Goal: Information Seeking & Learning: Learn about a topic

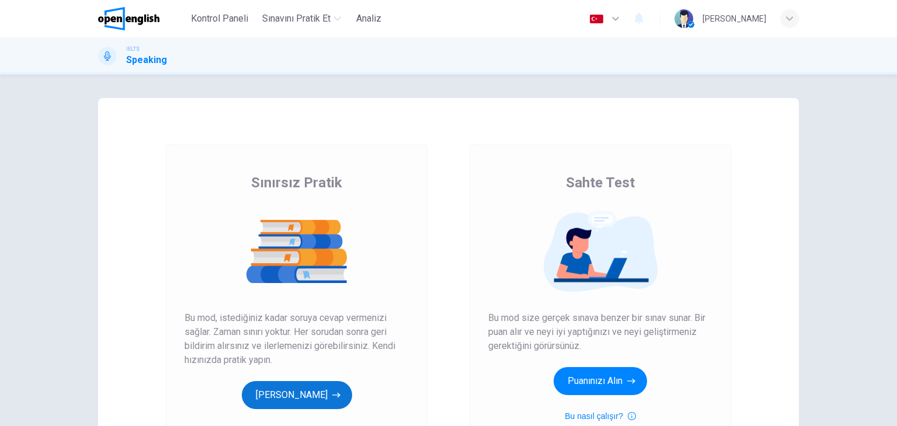
scroll to position [58, 0]
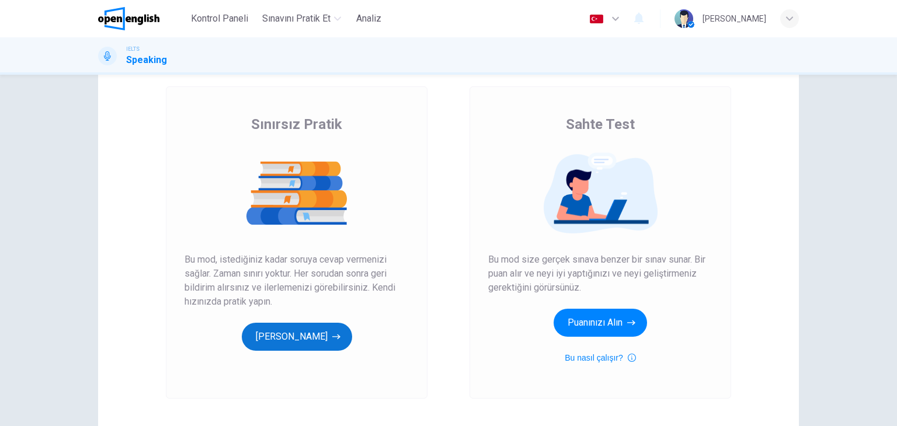
click at [275, 331] on button "[PERSON_NAME]" at bounding box center [297, 337] width 110 height 28
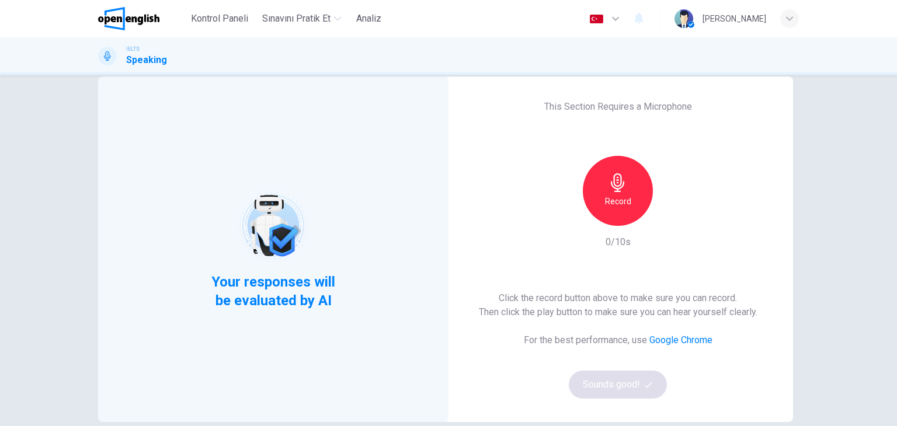
scroll to position [80, 0]
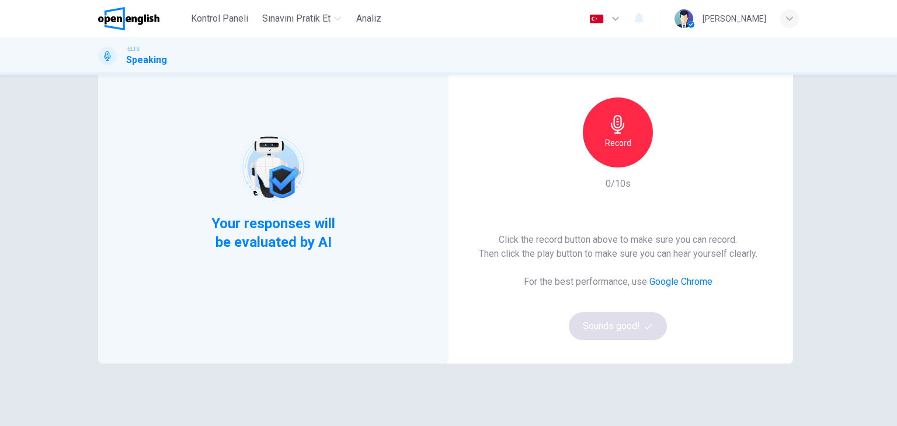
click at [613, 129] on icon "button" at bounding box center [617, 124] width 19 height 19
click at [620, 127] on icon "button" at bounding box center [617, 124] width 13 height 19
click at [670, 155] on icon "button" at bounding box center [672, 158] width 5 height 7
click at [667, 155] on icon "button" at bounding box center [672, 158] width 12 height 12
click at [670, 155] on icon "button" at bounding box center [672, 158] width 5 height 7
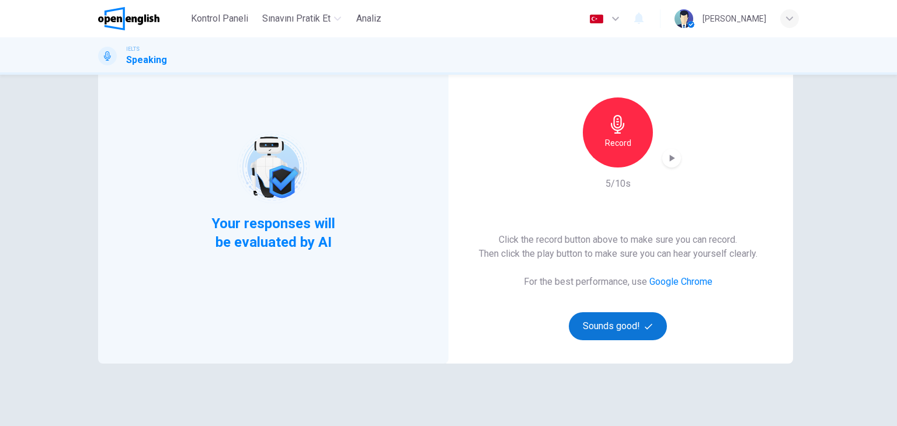
click at [605, 333] on button "Sounds good!" at bounding box center [618, 326] width 98 height 28
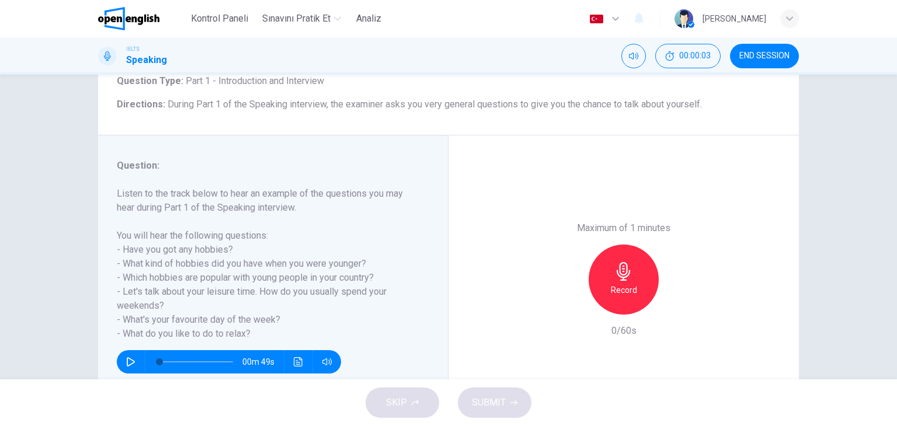
click at [127, 365] on icon "button" at bounding box center [131, 361] width 8 height 9
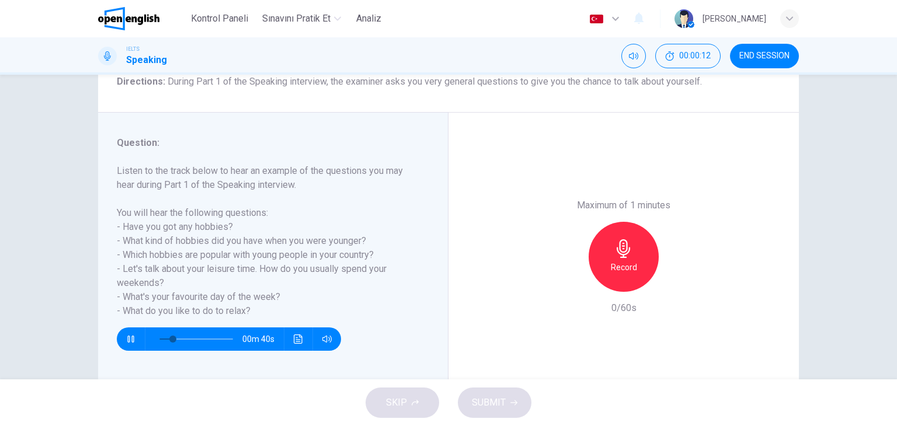
scroll to position [138, 0]
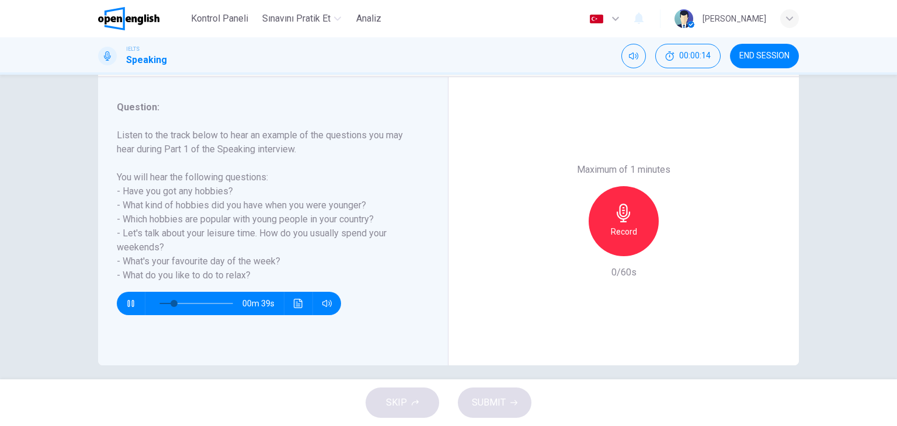
click at [278, 227] on h6 "Listen to the track below to hear an example of the questions you may hear duri…" at bounding box center [266, 205] width 298 height 154
type input "*"
click at [623, 218] on icon "button" at bounding box center [623, 213] width 13 height 19
click at [676, 247] on icon "button" at bounding box center [678, 247] width 5 height 7
click at [571, 335] on div "Maximum of 1 minutes Record 60/60s" at bounding box center [623, 221] width 350 height 288
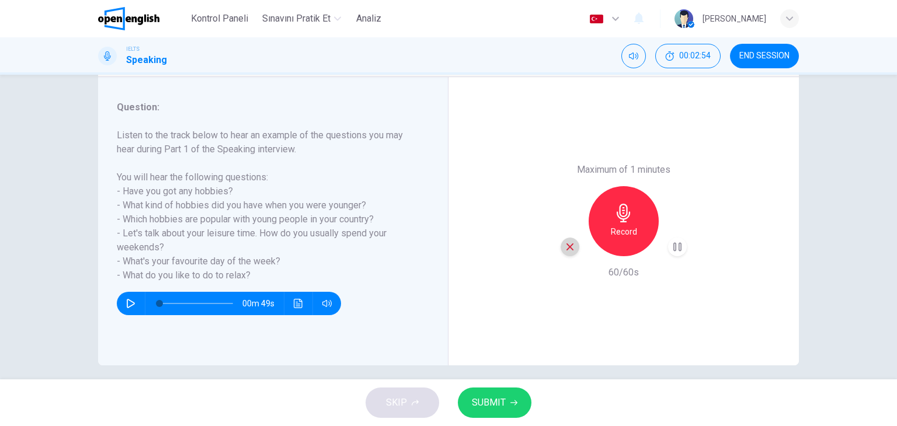
click at [568, 246] on icon "button" at bounding box center [570, 247] width 11 height 11
click at [619, 223] on div "Record" at bounding box center [624, 221] width 70 height 70
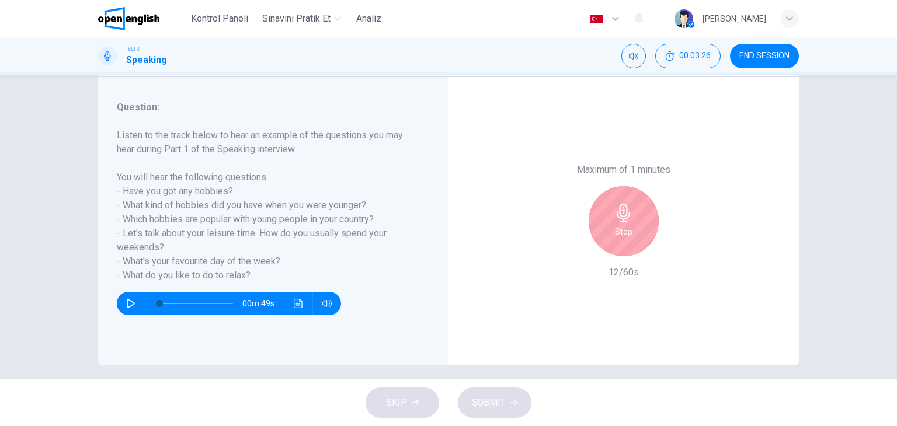
click at [619, 223] on div "Stop" at bounding box center [624, 221] width 70 height 70
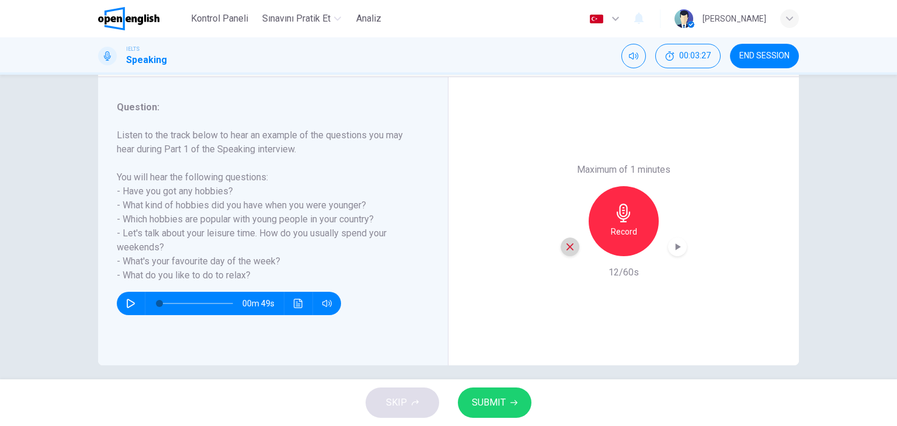
click at [561, 247] on div "button" at bounding box center [570, 247] width 19 height 19
click at [621, 208] on icon "button" at bounding box center [623, 213] width 19 height 19
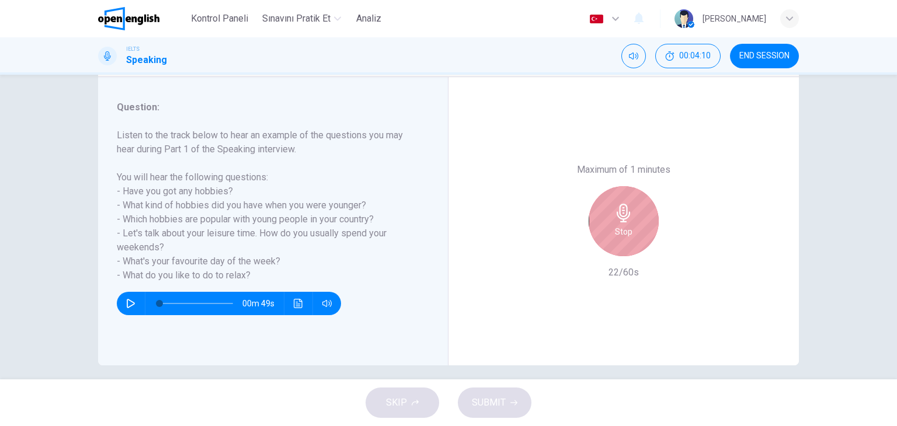
click at [621, 208] on icon "button" at bounding box center [623, 213] width 19 height 19
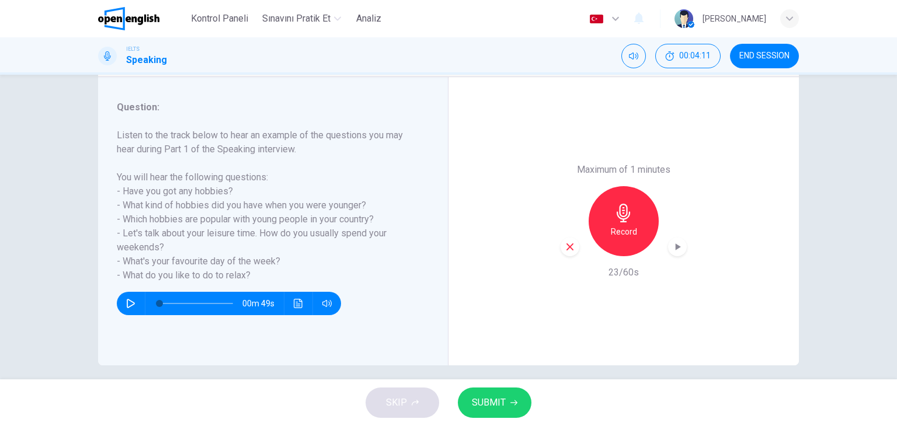
click at [566, 246] on icon "button" at bounding box center [569, 247] width 7 height 7
click at [604, 234] on div "Record" at bounding box center [624, 221] width 70 height 70
click at [673, 244] on icon "button" at bounding box center [678, 247] width 12 height 12
click at [565, 242] on icon "button" at bounding box center [570, 247] width 11 height 11
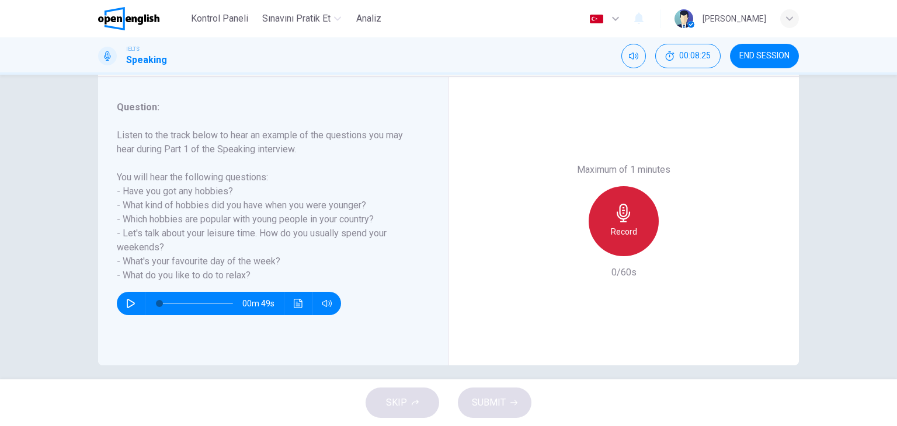
click at [613, 225] on h6 "Record" at bounding box center [624, 232] width 26 height 14
click at [615, 225] on h6 "Stop" at bounding box center [624, 232] width 18 height 14
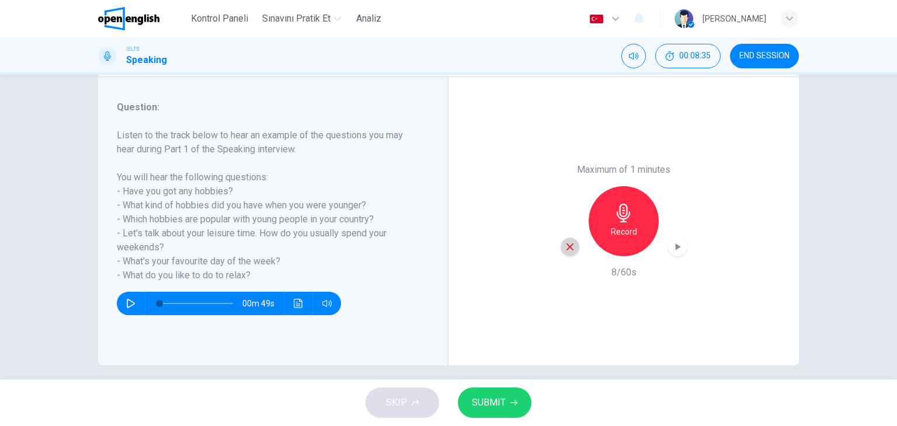
click at [568, 252] on div "button" at bounding box center [570, 247] width 19 height 19
click at [618, 215] on icon "button" at bounding box center [623, 213] width 13 height 19
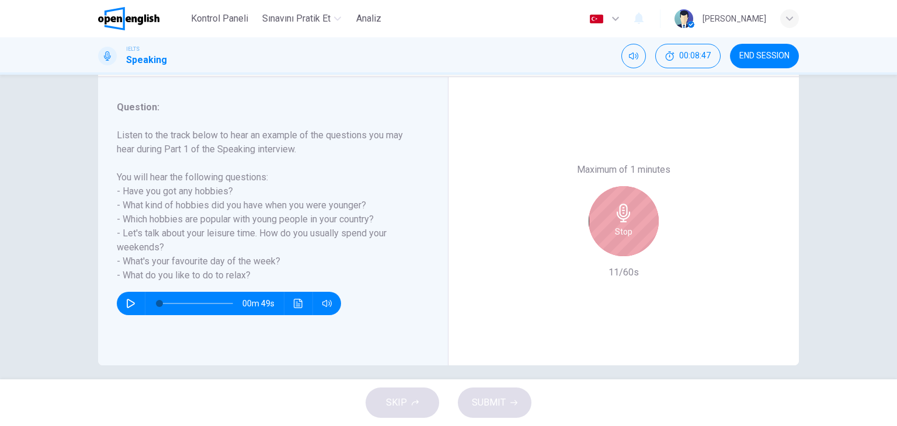
click at [618, 215] on icon "button" at bounding box center [623, 213] width 13 height 19
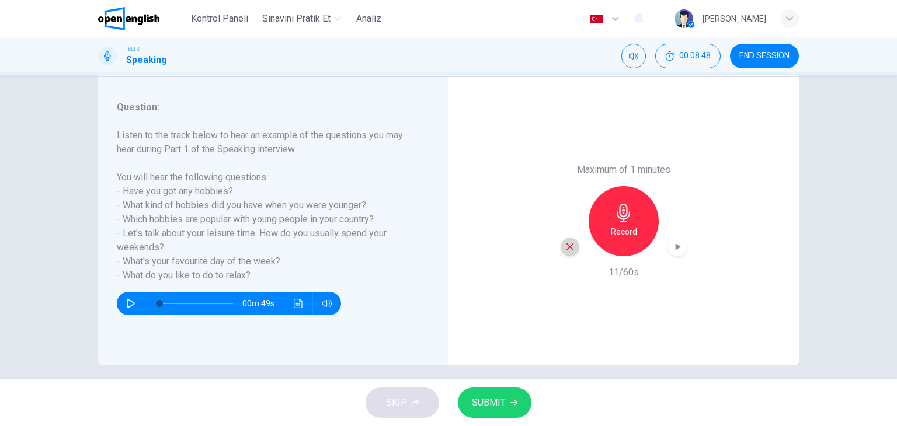
click at [563, 252] on div "button" at bounding box center [570, 247] width 19 height 19
click at [624, 223] on div "Record" at bounding box center [624, 221] width 70 height 70
click at [571, 246] on icon "button" at bounding box center [570, 247] width 11 height 11
click at [621, 215] on icon "button" at bounding box center [623, 213] width 13 height 19
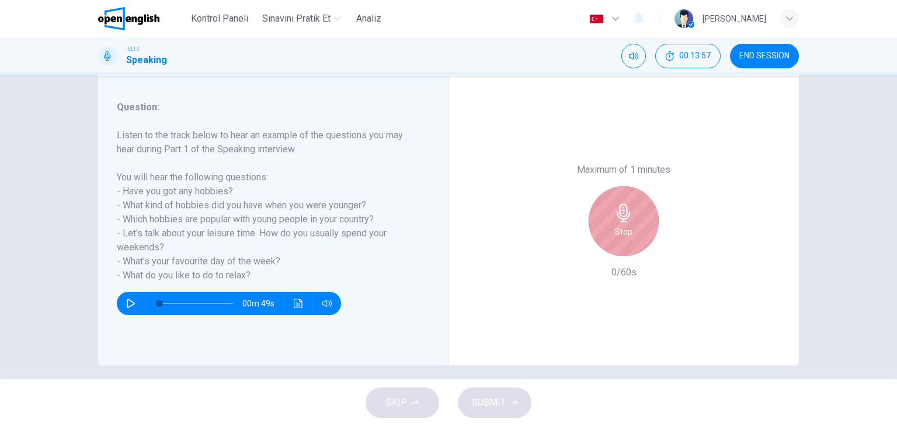
click at [621, 215] on icon "button" at bounding box center [623, 213] width 13 height 19
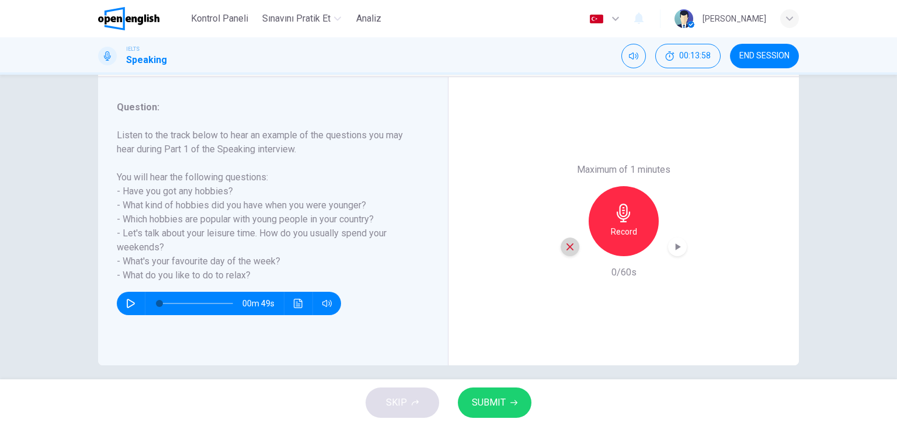
click at [568, 251] on icon "button" at bounding box center [570, 247] width 11 height 11
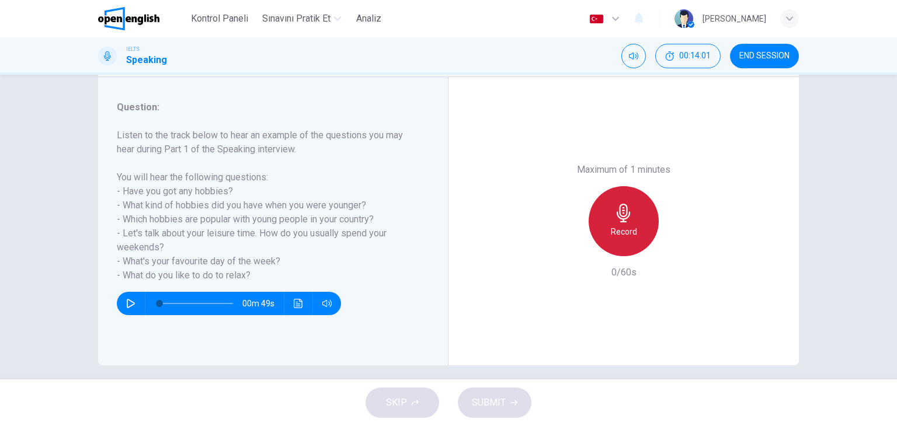
click at [624, 225] on h6 "Record" at bounding box center [624, 232] width 26 height 14
click at [624, 225] on h6 "Stop" at bounding box center [624, 232] width 18 height 14
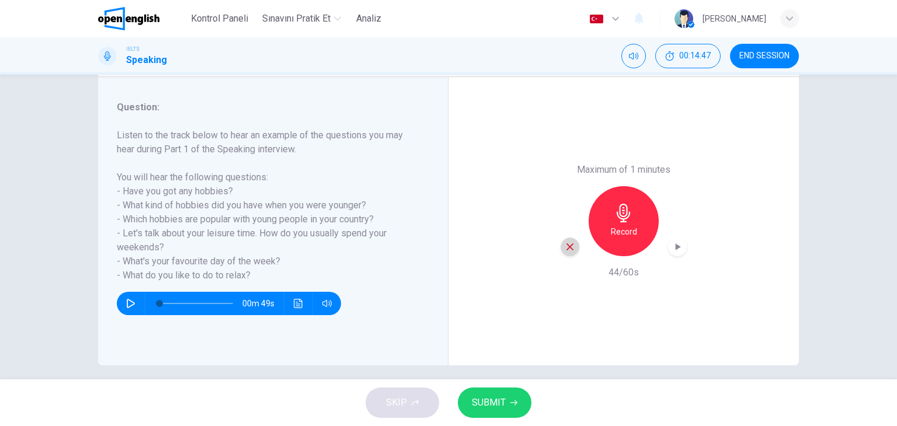
click at [573, 249] on div "button" at bounding box center [570, 247] width 19 height 19
click at [625, 214] on icon "button" at bounding box center [623, 213] width 19 height 19
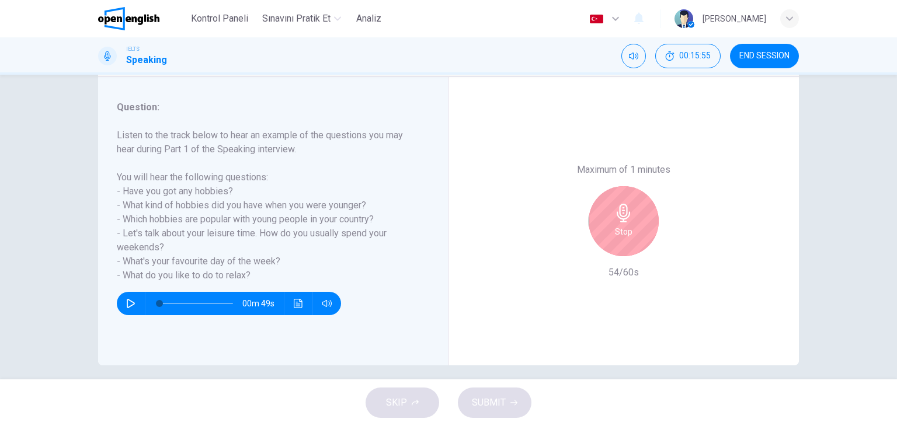
click at [625, 214] on icon "button" at bounding box center [623, 213] width 19 height 19
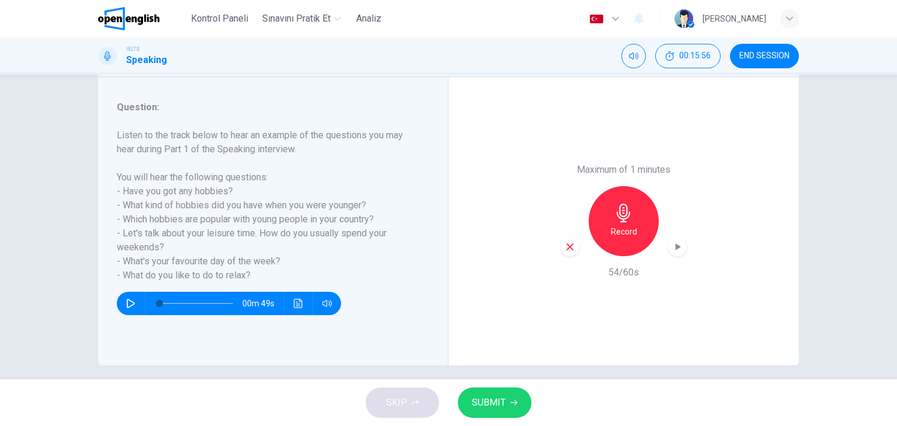
click at [566, 245] on icon "button" at bounding box center [570, 247] width 11 height 11
drag, startPoint x: 667, startPoint y: 213, endPoint x: 651, endPoint y: 218, distance: 16.4
click at [667, 213] on div "Record" at bounding box center [624, 221] width 126 height 70
click at [650, 218] on div "Record" at bounding box center [624, 221] width 70 height 70
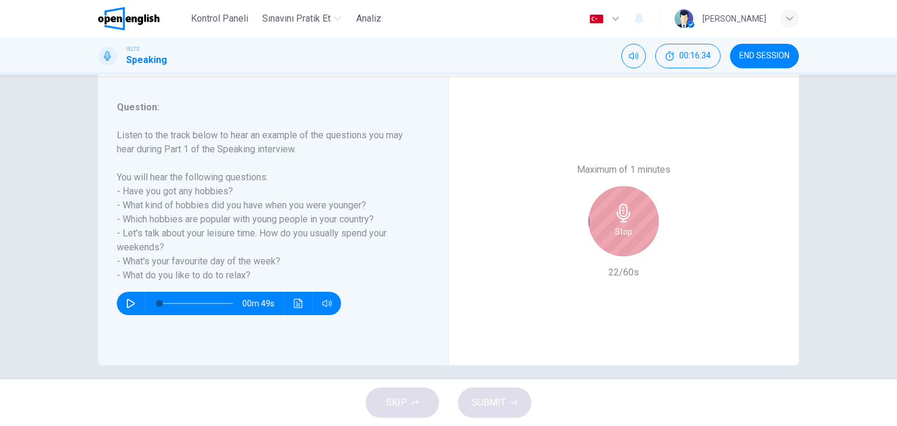
click at [654, 214] on div "Stop" at bounding box center [624, 221] width 70 height 70
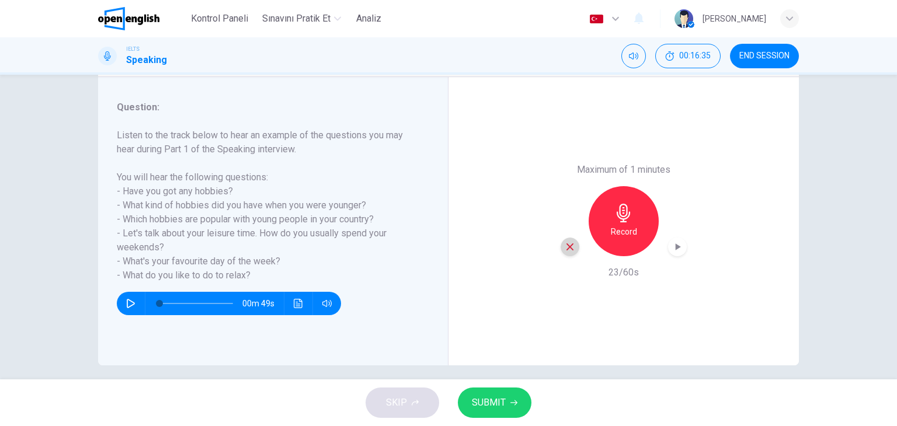
click at [561, 249] on div "button" at bounding box center [570, 247] width 19 height 19
click at [634, 214] on div "Record" at bounding box center [624, 221] width 70 height 70
click at [668, 245] on div "button" at bounding box center [677, 247] width 19 height 19
click at [571, 245] on icon "button" at bounding box center [570, 247] width 11 height 11
click at [618, 224] on div "Record" at bounding box center [624, 221] width 70 height 70
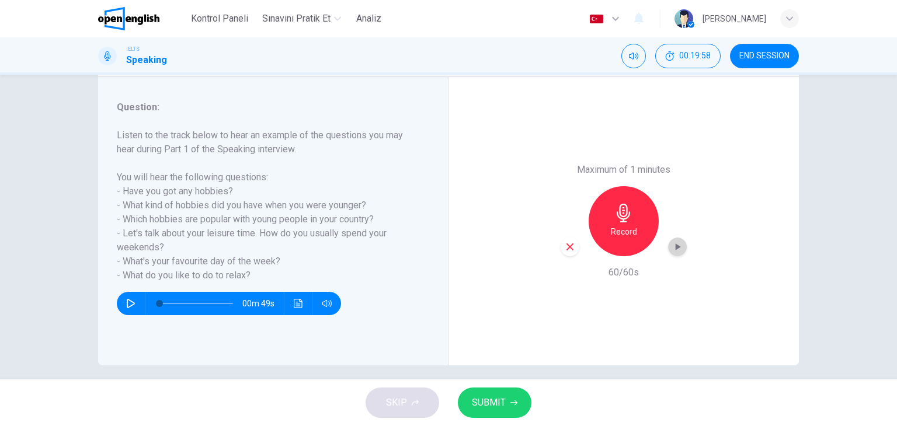
click at [676, 248] on icon "button" at bounding box center [678, 247] width 5 height 7
click at [301, 307] on button "Ses transkripsiyonunu görmek için tıklayın" at bounding box center [298, 303] width 19 height 23
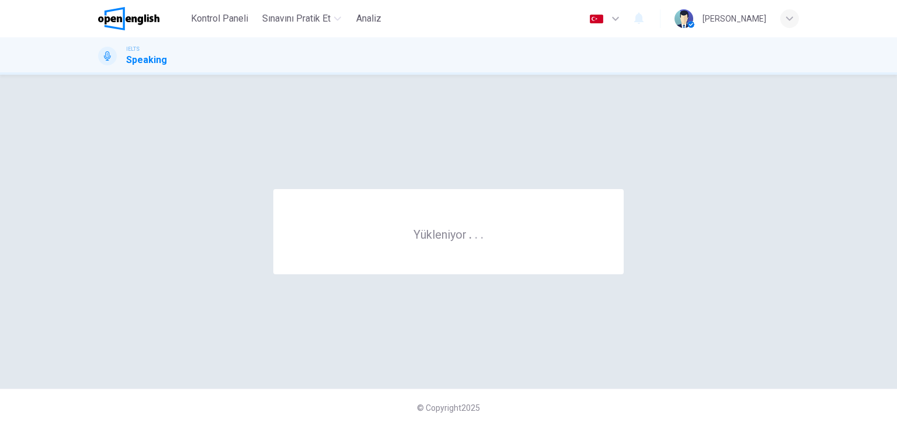
scroll to position [0, 0]
